Goal: Navigation & Orientation: Find specific page/section

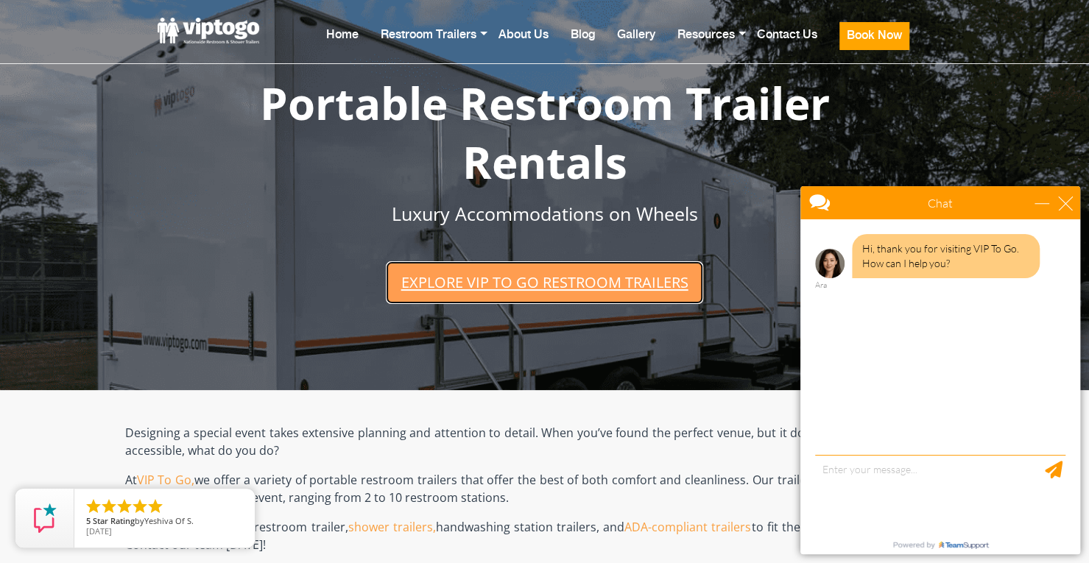
click at [549, 285] on link "Explore VIP To Go restroom trailers" at bounding box center [544, 282] width 317 height 42
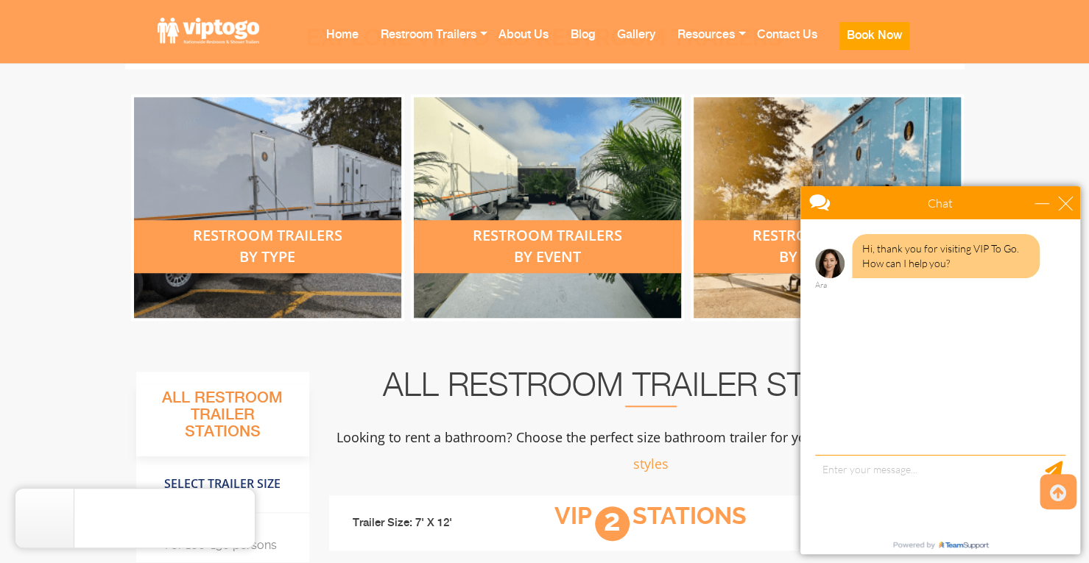
scroll to position [602, 0]
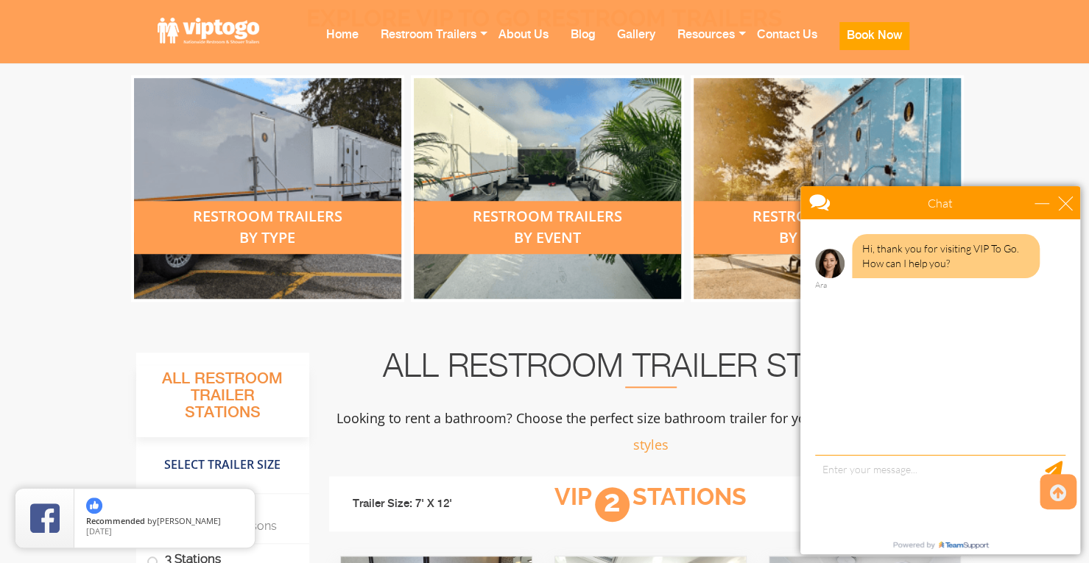
click at [287, 216] on div "restroom trailers by type" at bounding box center [267, 227] width 267 height 53
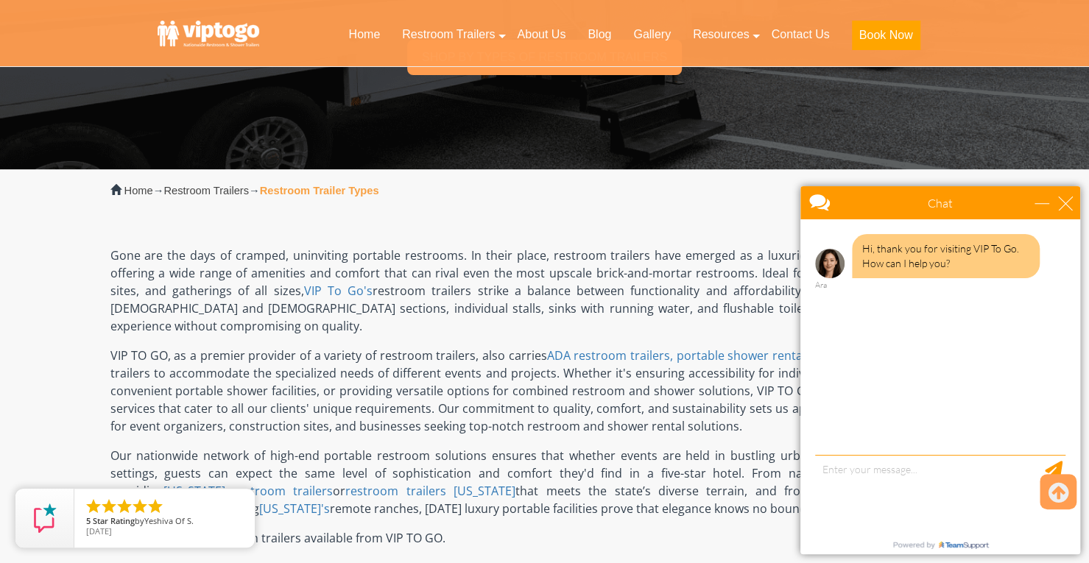
scroll to position [74, 0]
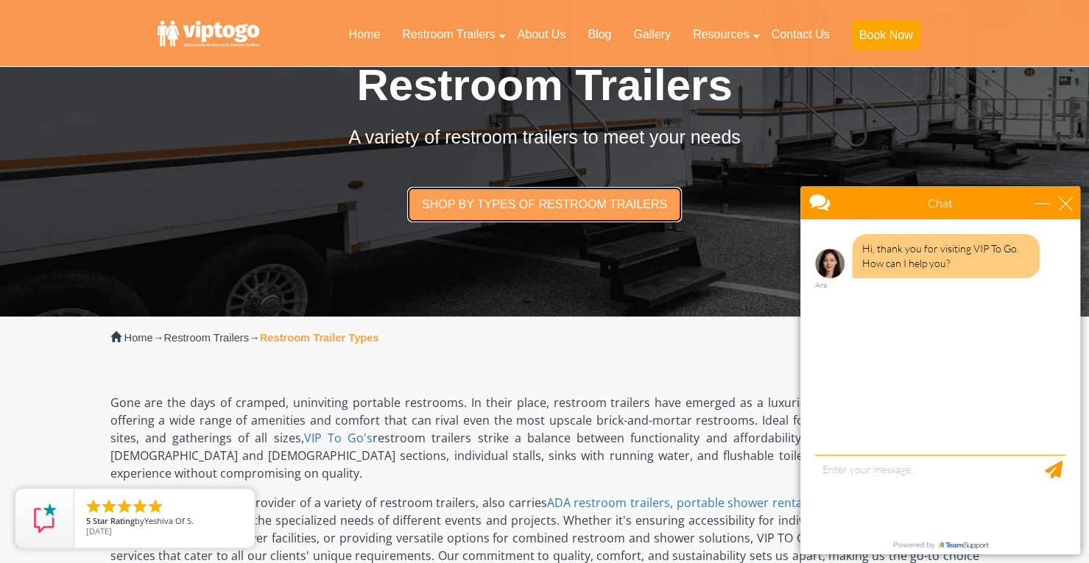
click at [527, 205] on link "Shop by types of restroom trailers" at bounding box center [544, 204] width 275 height 35
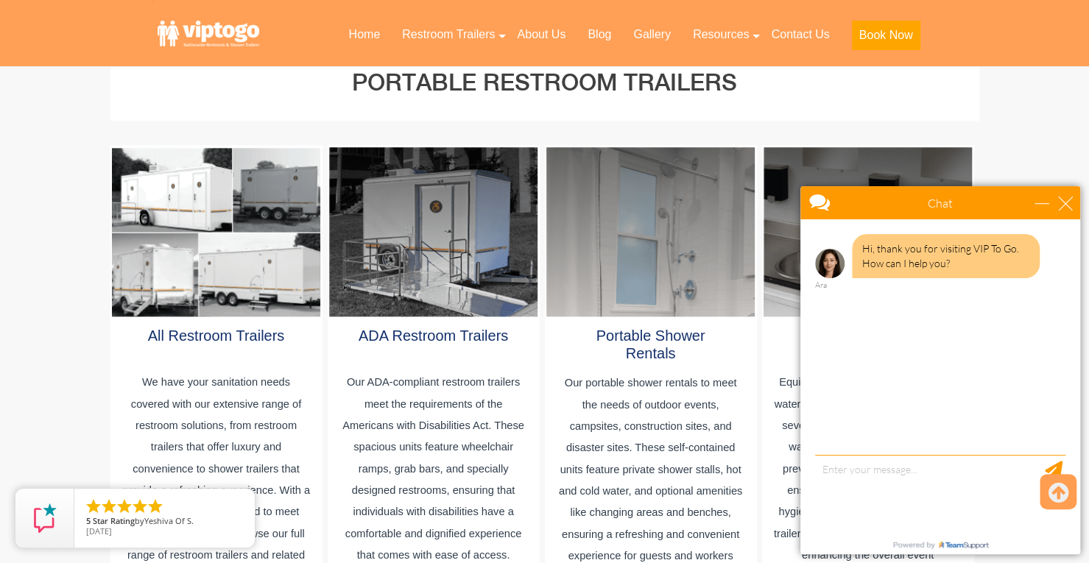
scroll to position [784, 0]
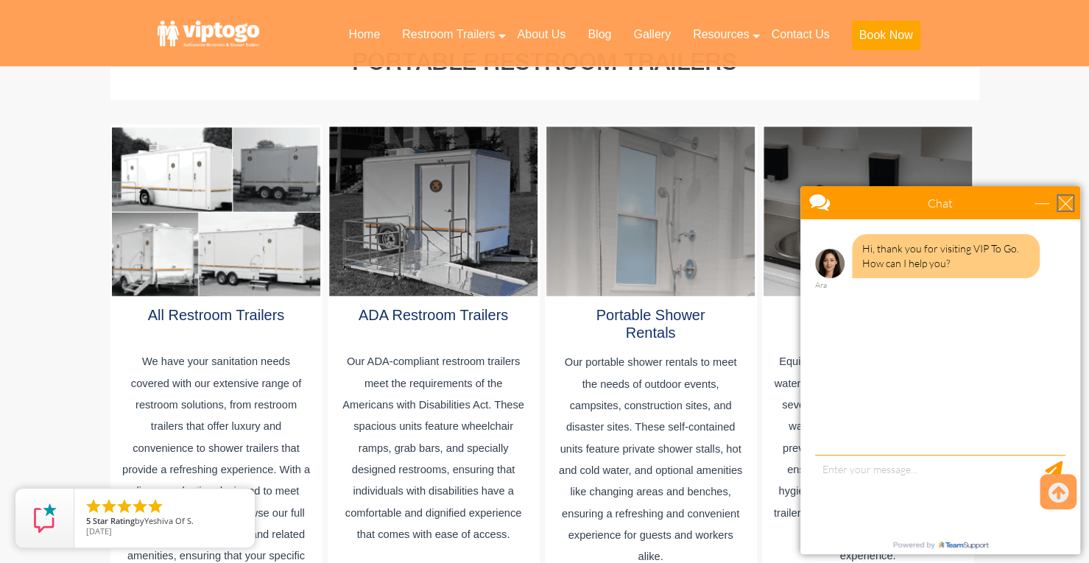
click at [1069, 208] on div "close" at bounding box center [1065, 203] width 15 height 15
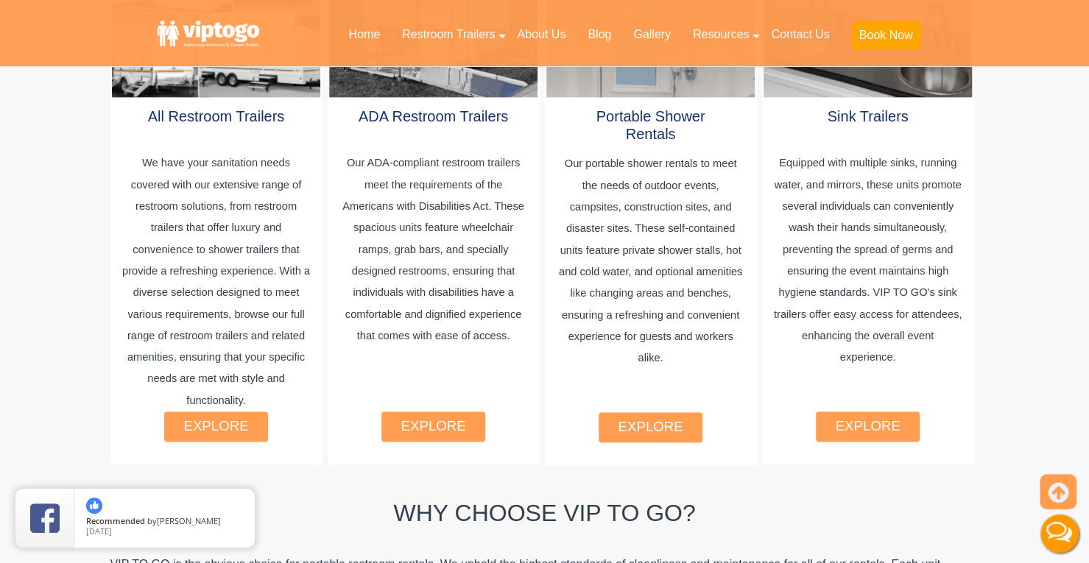
scroll to position [1005, 0]
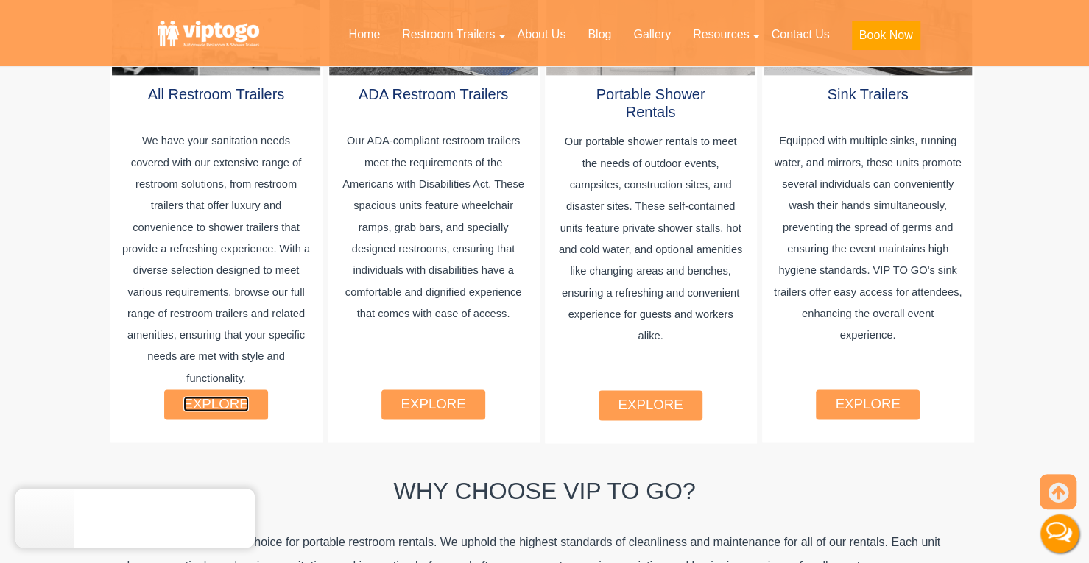
click at [225, 396] on link "explore" at bounding box center [215, 403] width 65 height 15
